Goal: Register for event/course

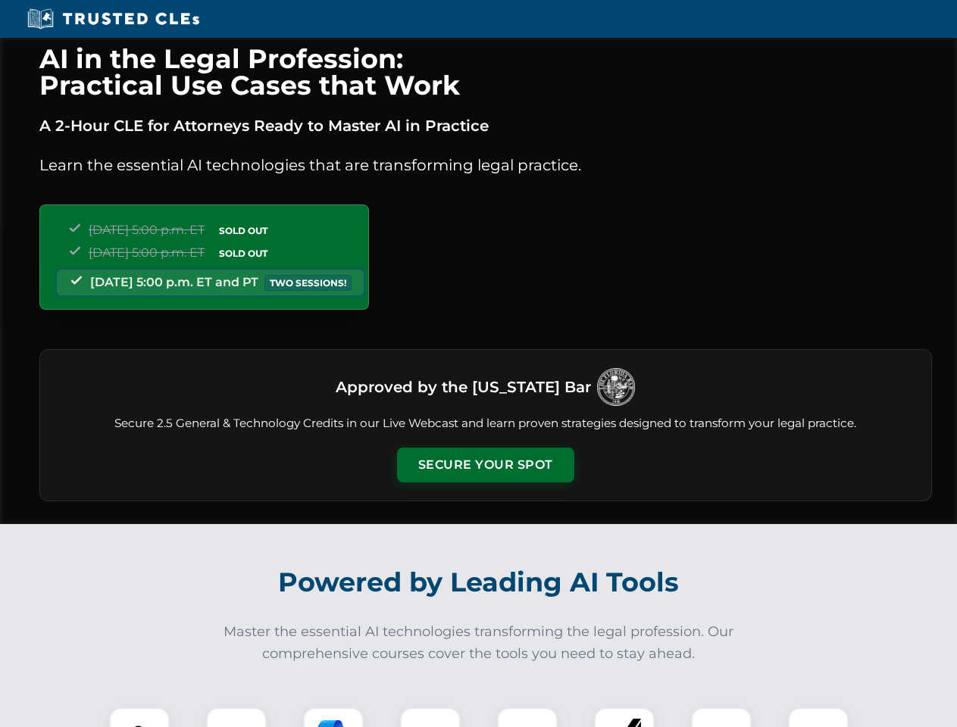
click at [485, 465] on button "Secure Your Spot" at bounding box center [485, 465] width 177 height 35
click at [139, 718] on img at bounding box center [139, 738] width 44 height 44
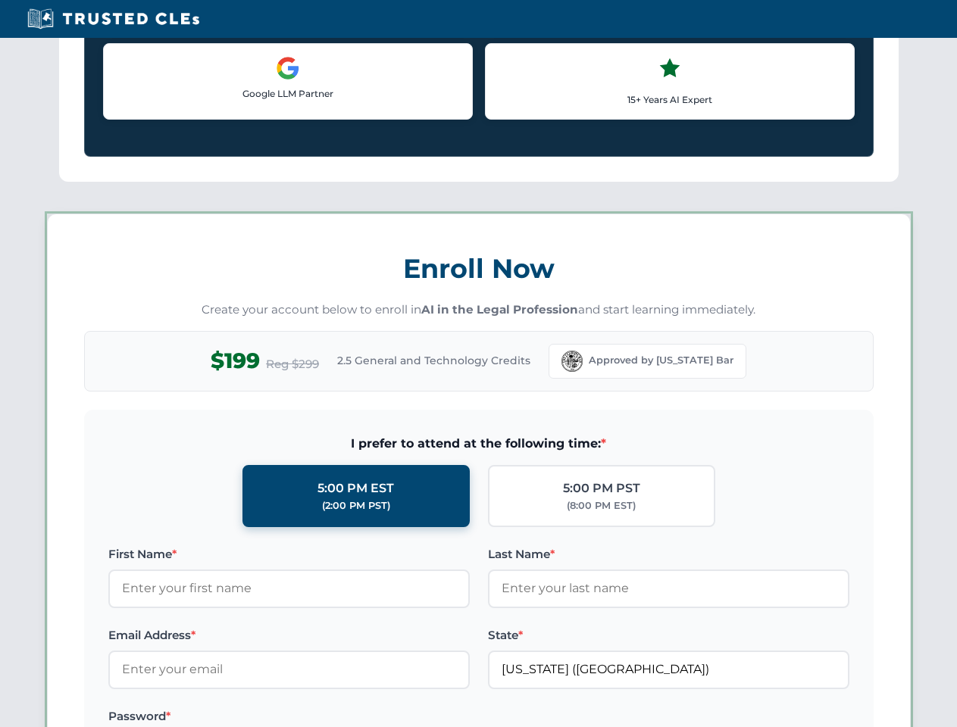
click at [333, 718] on label "Password *" at bounding box center [288, 717] width 361 height 18
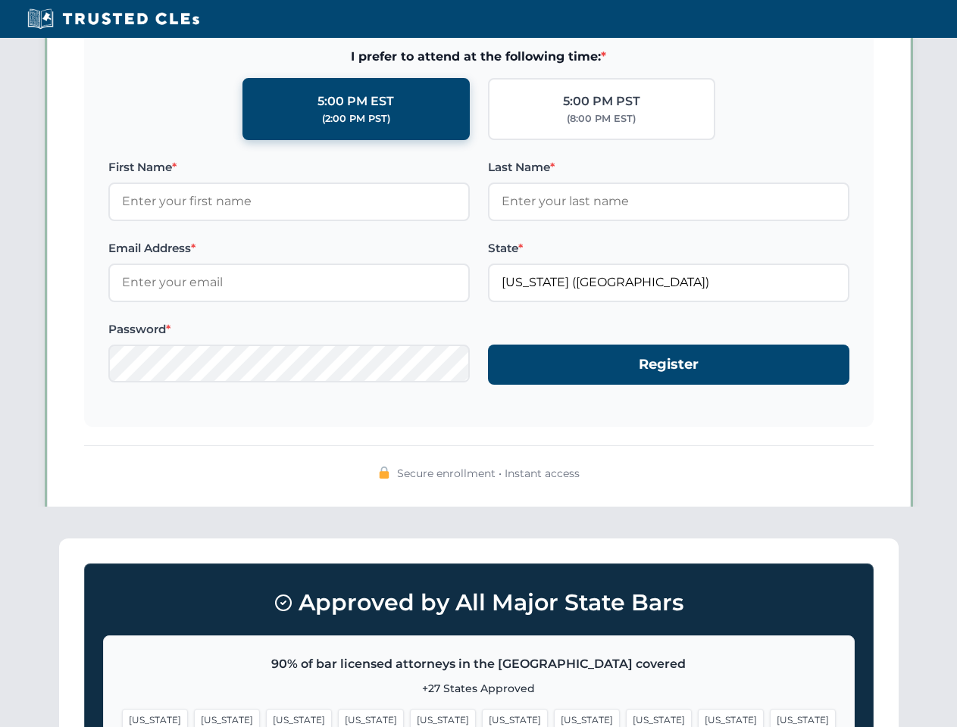
click at [698, 718] on span "[US_STATE]" at bounding box center [731, 720] width 66 height 22
